Goal: Task Accomplishment & Management: Use online tool/utility

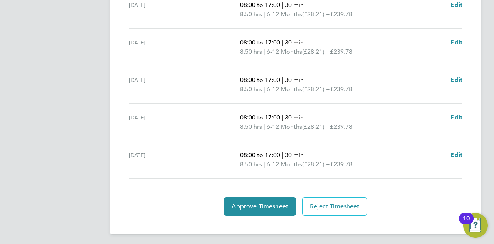
scroll to position [313, 0]
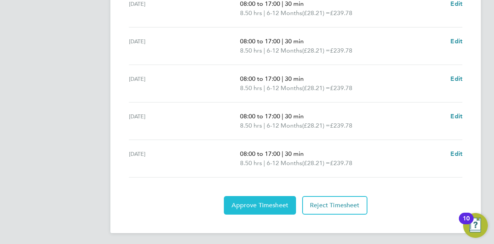
click at [258, 199] on button "Approve Timesheet" at bounding box center [260, 205] width 72 height 19
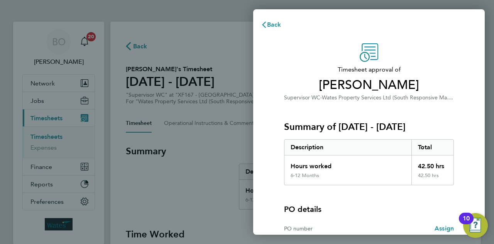
click at [409, 69] on span "Timesheet approval of" at bounding box center [369, 69] width 170 height 9
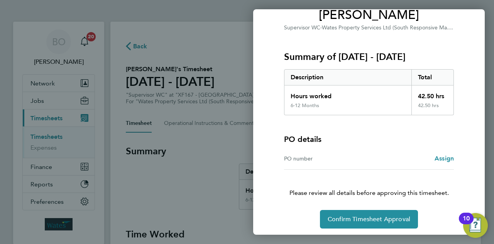
scroll to position [72, 0]
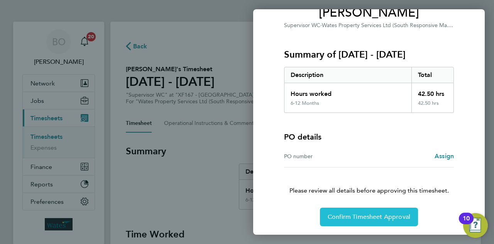
click at [379, 216] on span "Confirm Timesheet Approval" at bounding box center [369, 217] width 83 height 8
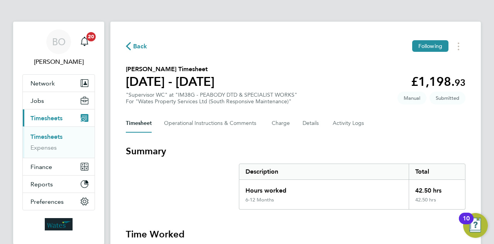
click at [327, 77] on section "[PERSON_NAME] Timesheet [DATE] - [DATE] £1,198. 93 "Supervisor WC" at "IM38G - …" at bounding box center [296, 85] width 340 height 40
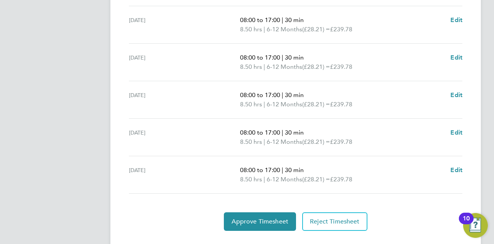
scroll to position [297, 0]
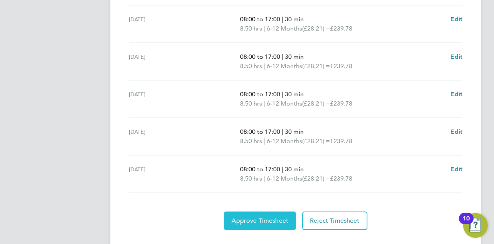
click at [269, 214] on button "Approve Timesheet" at bounding box center [260, 220] width 72 height 19
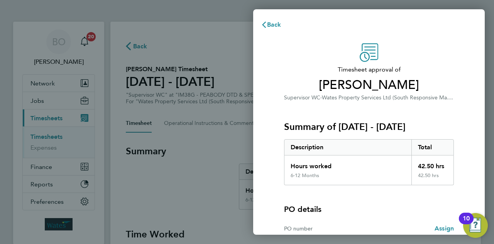
click at [420, 59] on div "Timesheet approval of [PERSON_NAME] Supervisor WC · Wates Property Services Ltd…" at bounding box center [369, 72] width 170 height 59
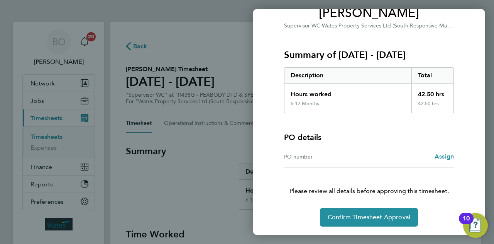
scroll to position [72, 0]
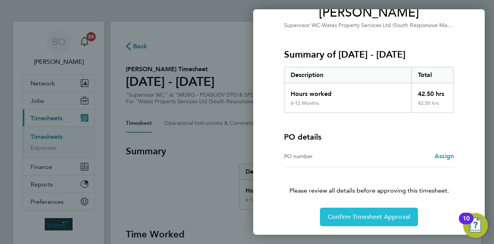
click at [380, 211] on button "Confirm Timesheet Approval" at bounding box center [369, 216] width 98 height 19
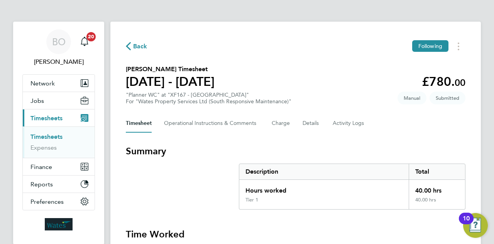
click at [331, 80] on section "Mark Mulgrave's Timesheet 16 - 22 Aug 2025 £780. 00 "Planner WC" at "XF167 - Ha…" at bounding box center [296, 85] width 340 height 40
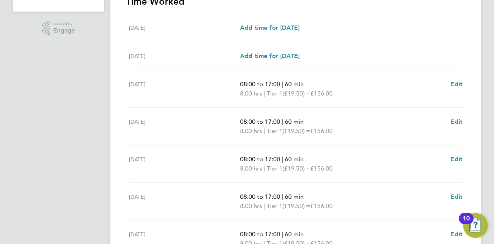
scroll to position [313, 0]
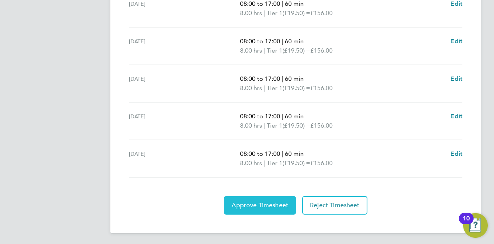
click at [250, 207] on button "Approve Timesheet" at bounding box center [260, 205] width 72 height 19
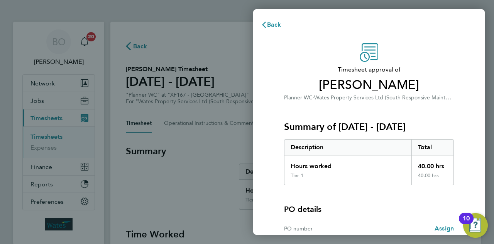
click at [377, 104] on div "Summary of 16 - 22 Aug 2025 Description Total Hours worked 40.00 hrs Tier 1 40.…" at bounding box center [369, 143] width 170 height 83
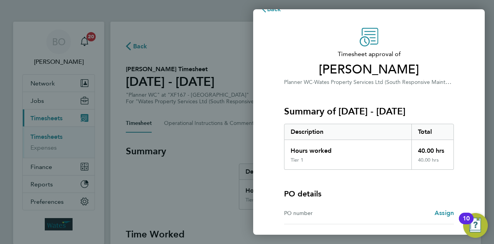
scroll to position [72, 0]
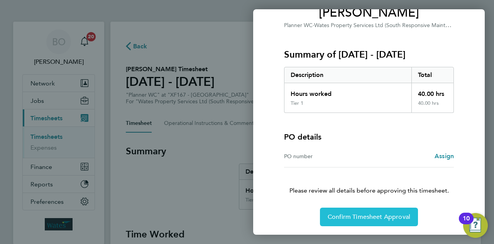
click at [366, 213] on span "Confirm Timesheet Approval" at bounding box center [369, 217] width 83 height 8
